Goal: Information Seeking & Learning: Check status

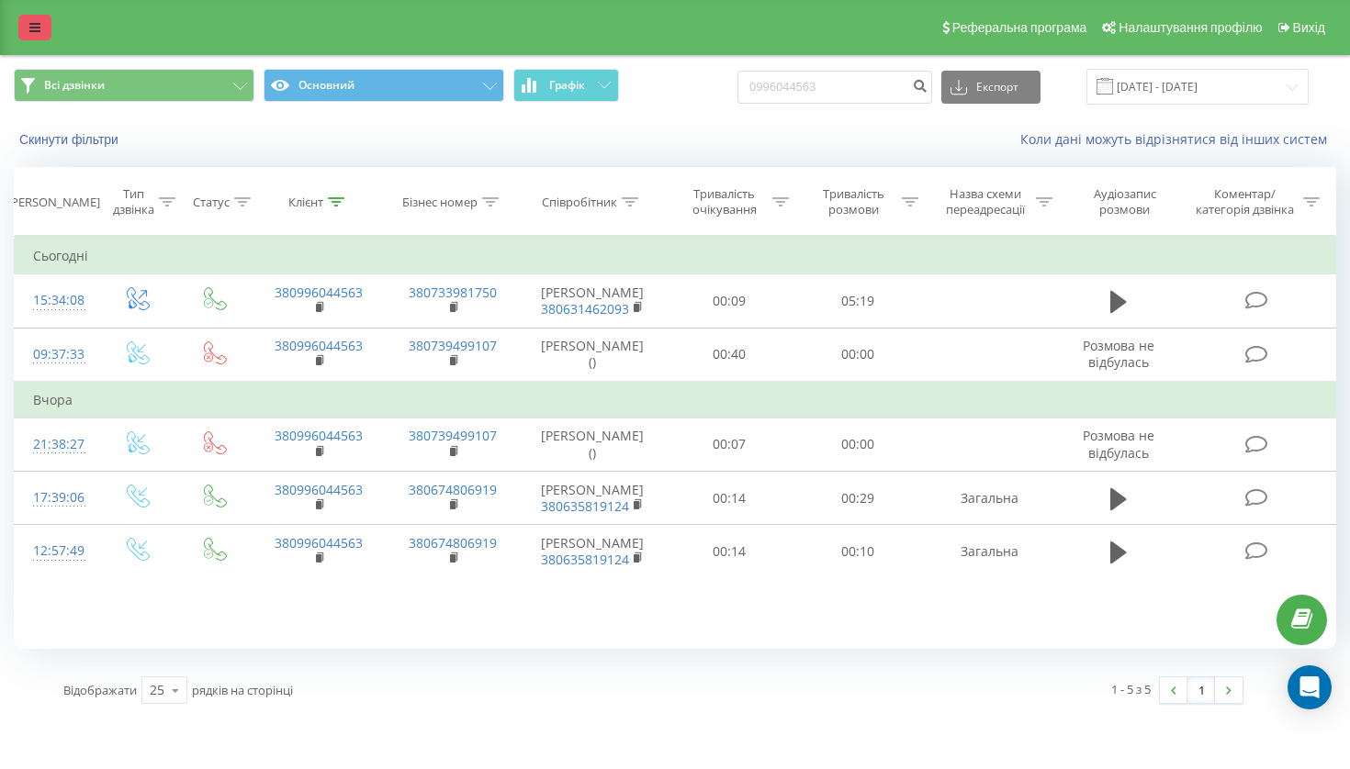
click at [33, 40] on link at bounding box center [34, 28] width 33 height 26
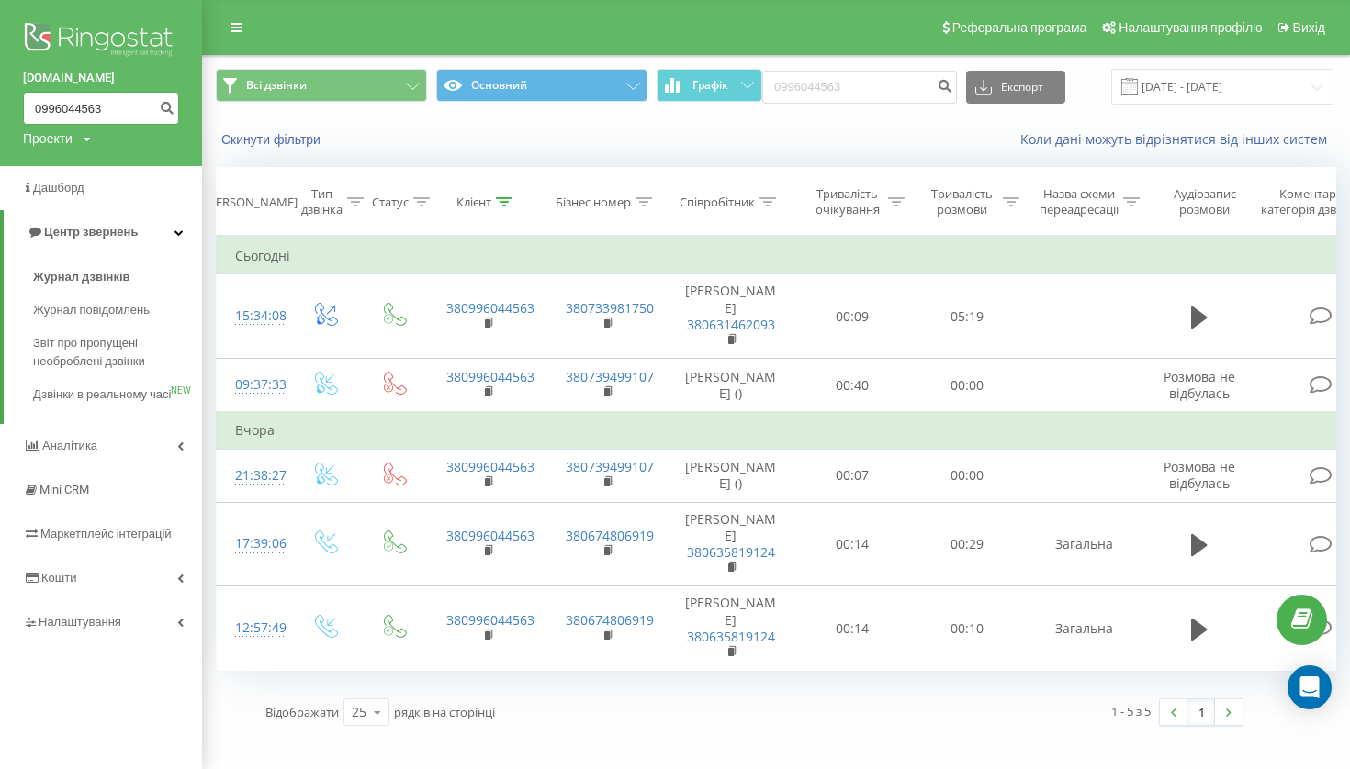
click at [118, 111] on input "0996044563" at bounding box center [101, 108] width 156 height 33
click at [164, 106] on icon "submit" at bounding box center [167, 105] width 16 height 11
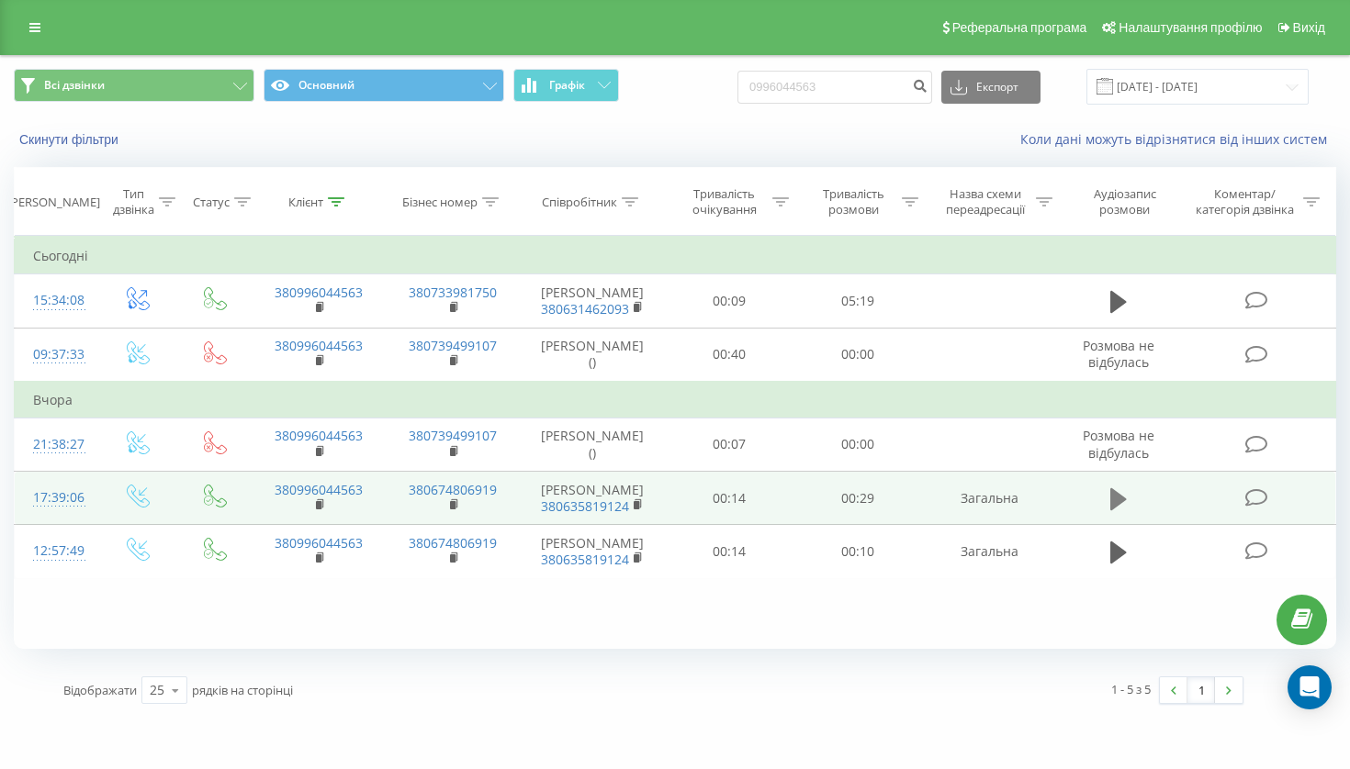
click at [1113, 510] on icon at bounding box center [1118, 499] width 17 height 22
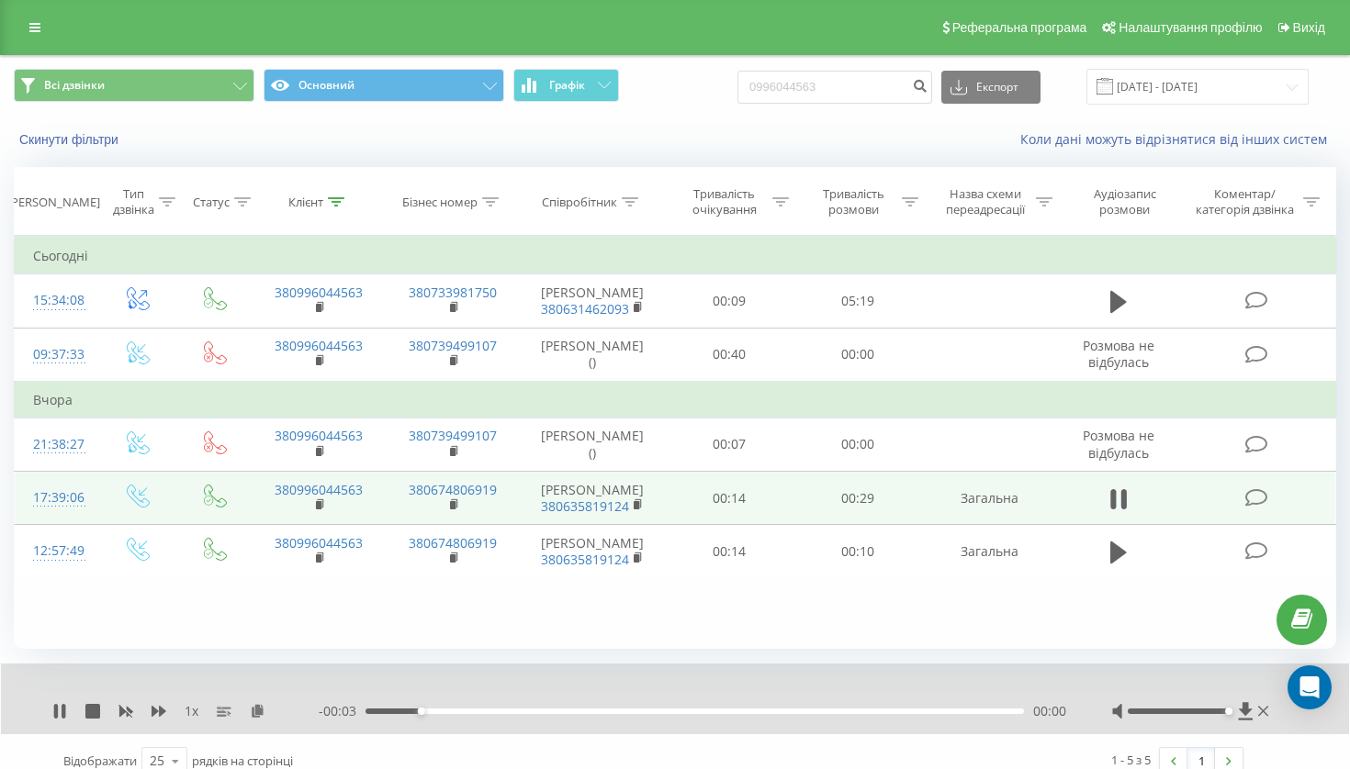
drag, startPoint x: 1180, startPoint y: 728, endPoint x: 1224, endPoint y: 729, distance: 44.1
click at [1224, 714] on div at bounding box center [1178, 712] width 101 height 6
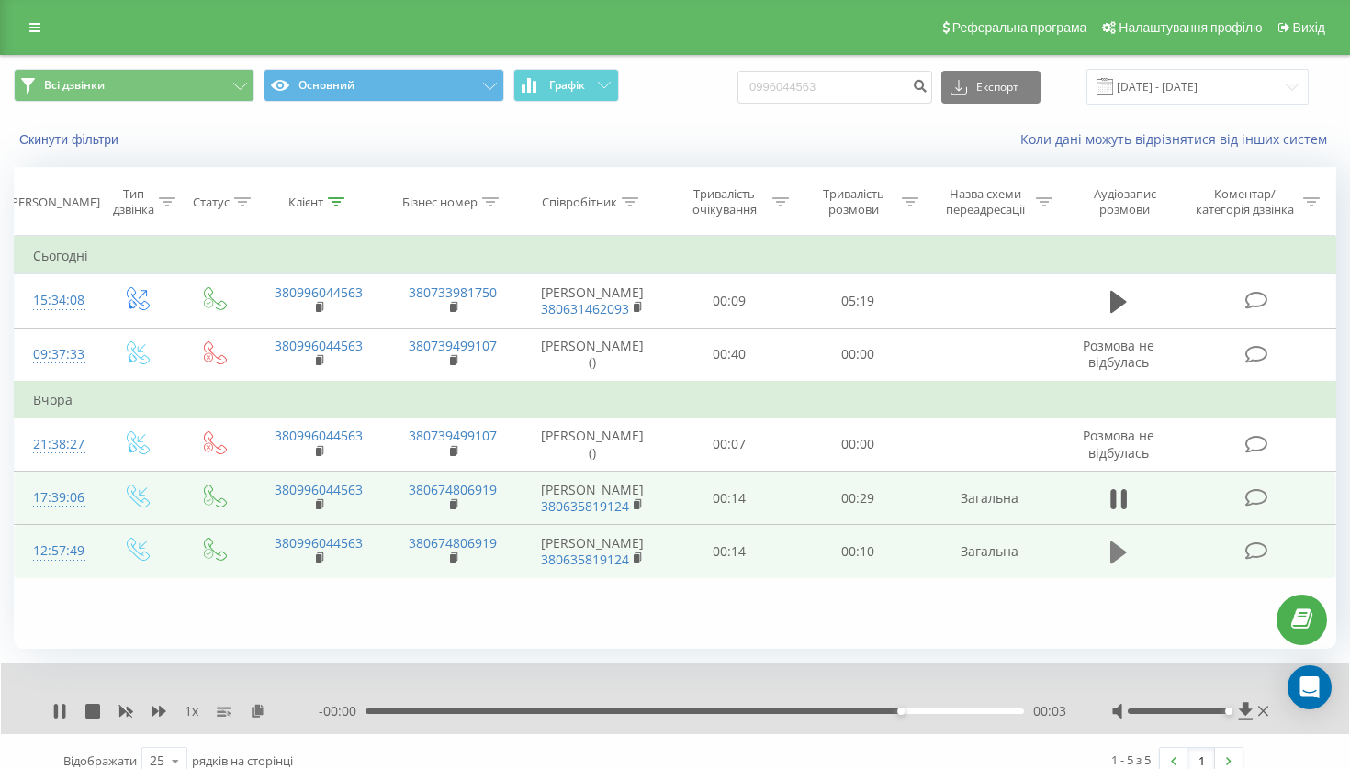
click at [1115, 564] on icon at bounding box center [1118, 553] width 17 height 22
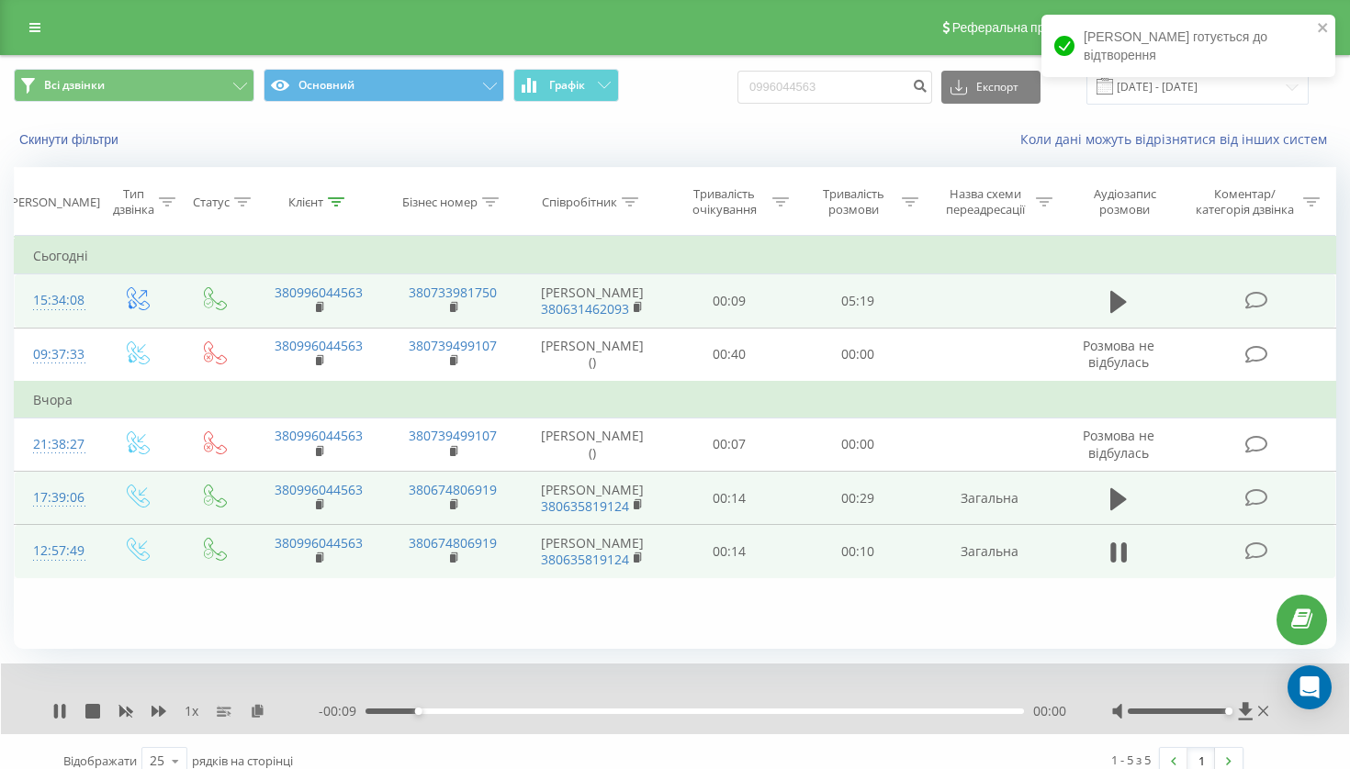
click at [1120, 320] on td at bounding box center [1119, 301] width 124 height 53
click at [1118, 313] on icon at bounding box center [1118, 302] width 17 height 22
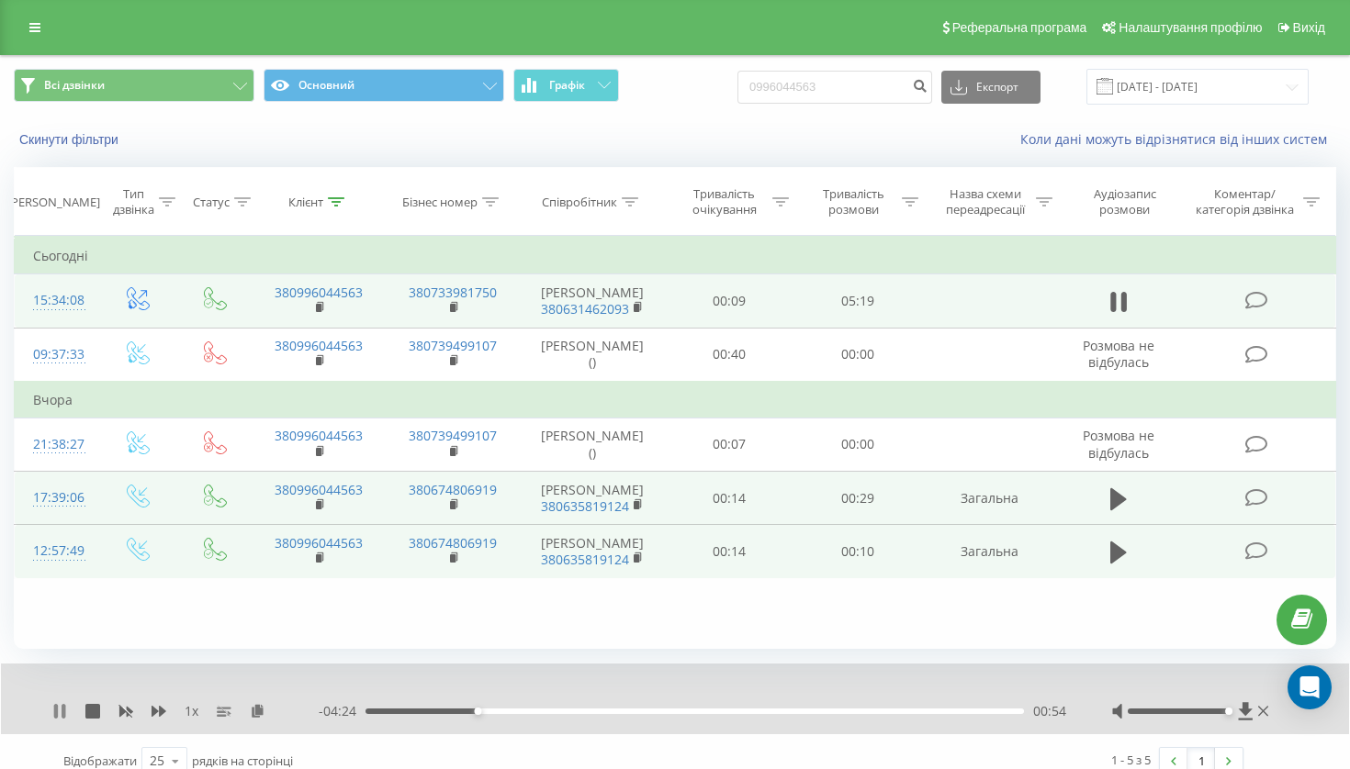
click at [56, 719] on icon at bounding box center [56, 711] width 4 height 15
